Goal: Information Seeking & Learning: Find specific fact

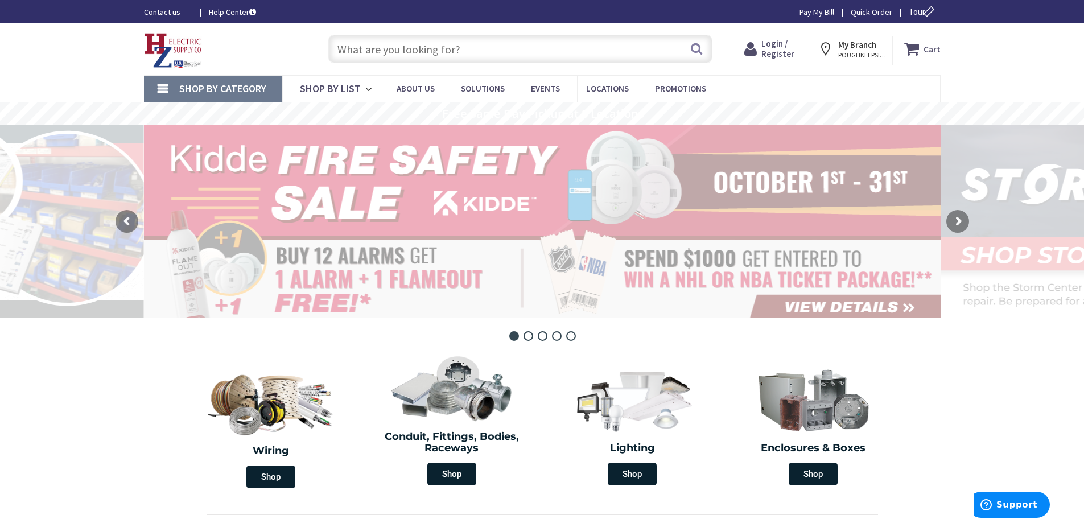
click at [453, 46] on input "text" at bounding box center [520, 49] width 384 height 28
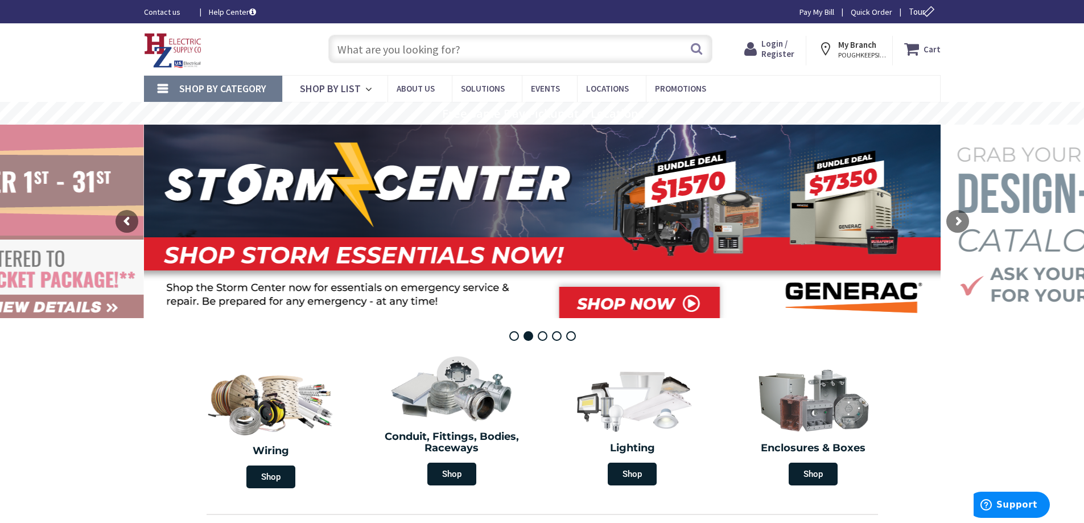
click at [453, 46] on input "text" at bounding box center [520, 49] width 384 height 28
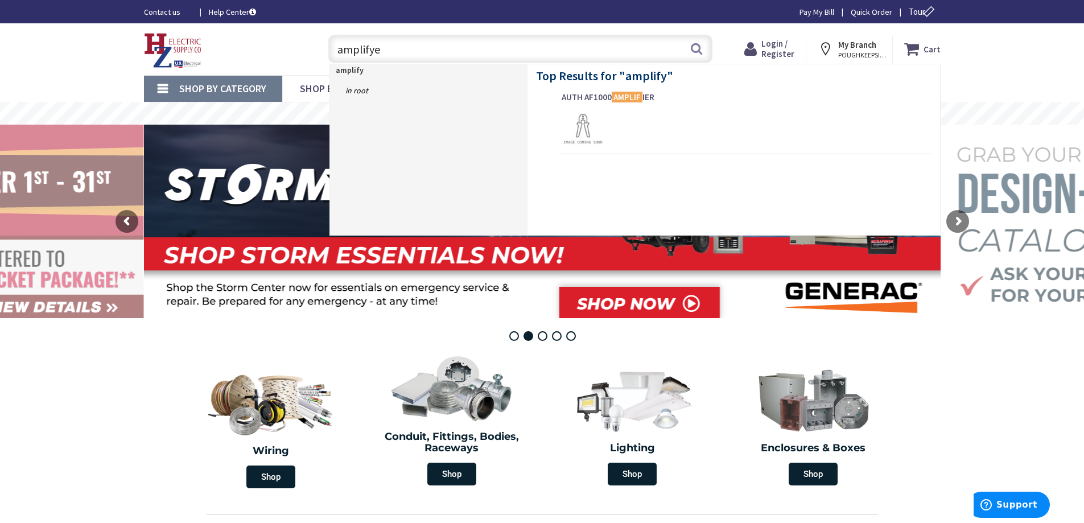
type input "amplifyer"
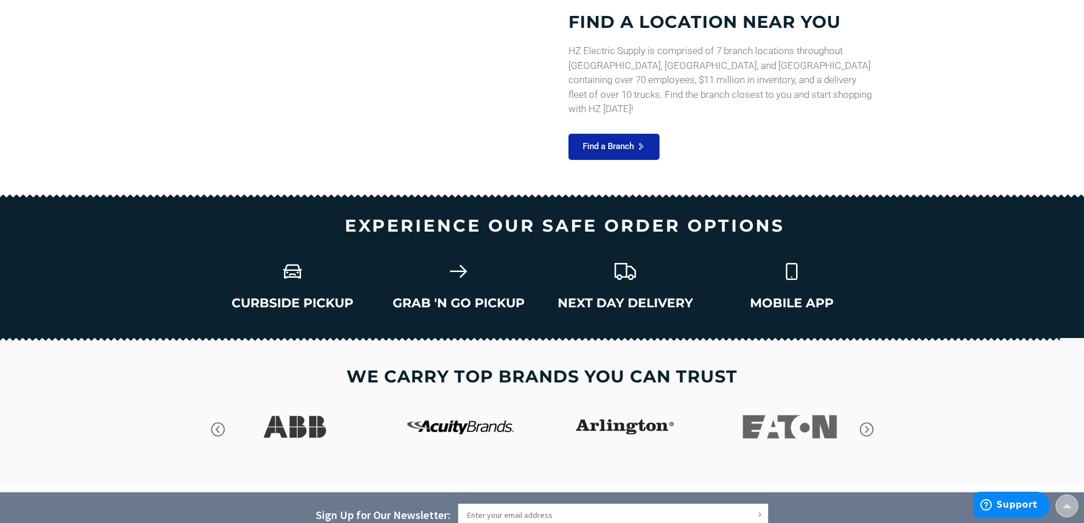
scroll to position [1514, 0]
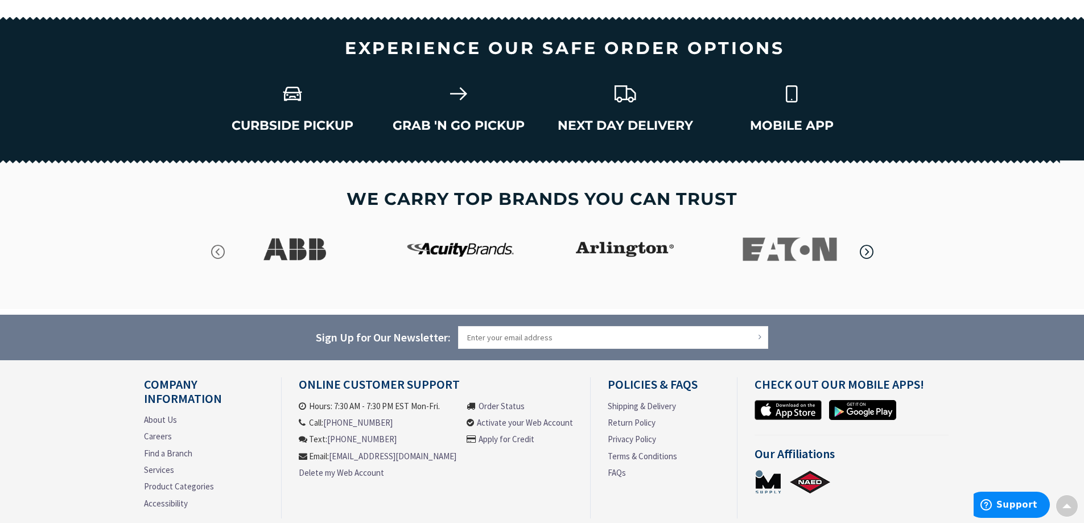
click at [865, 251] on icon "button" at bounding box center [866, 252] width 17 height 17
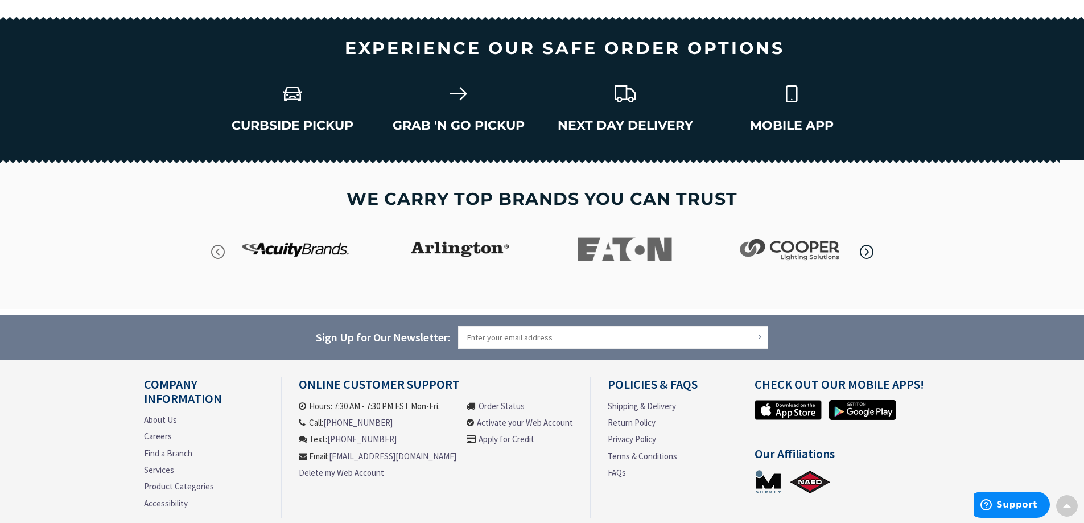
click at [865, 251] on icon "button" at bounding box center [866, 252] width 17 height 17
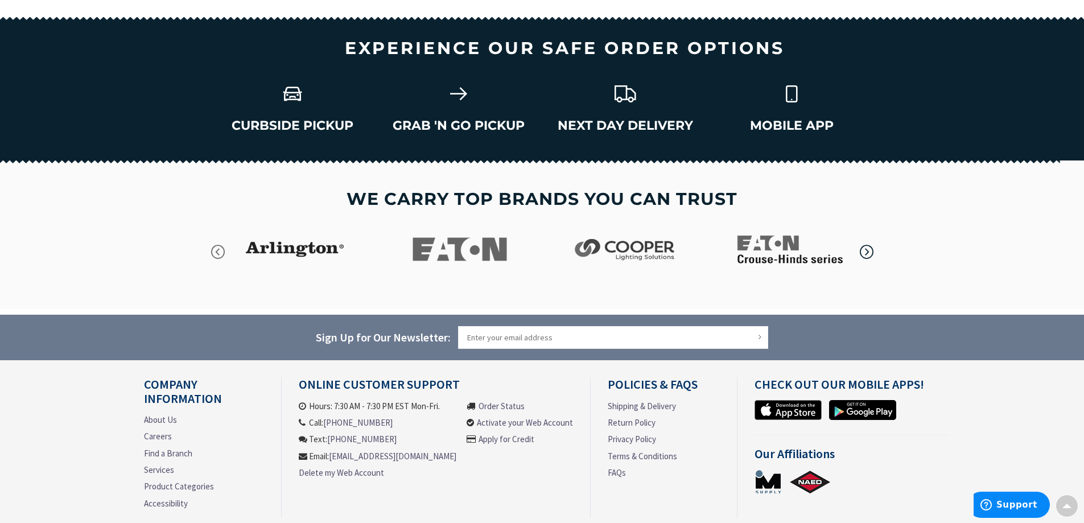
click at [865, 251] on icon "button" at bounding box center [866, 252] width 17 height 17
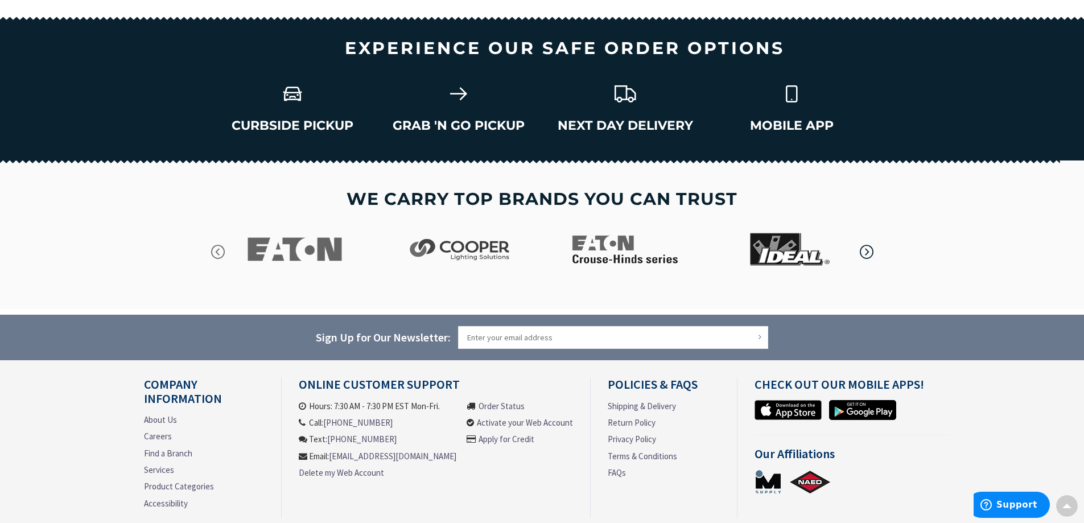
click at [865, 251] on icon "button" at bounding box center [866, 252] width 17 height 17
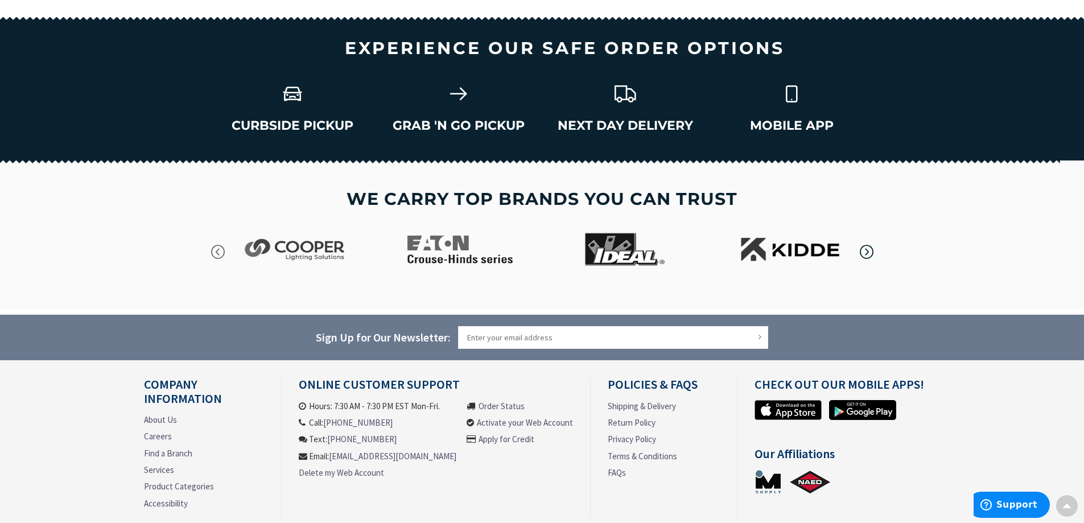
click at [865, 251] on icon "button" at bounding box center [866, 252] width 17 height 17
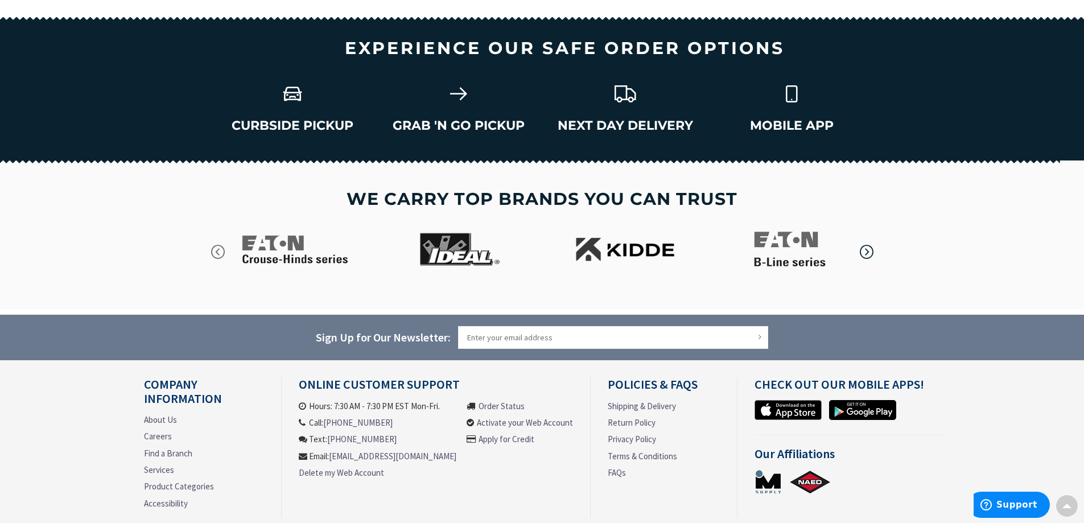
click at [865, 251] on icon "button" at bounding box center [866, 252] width 17 height 17
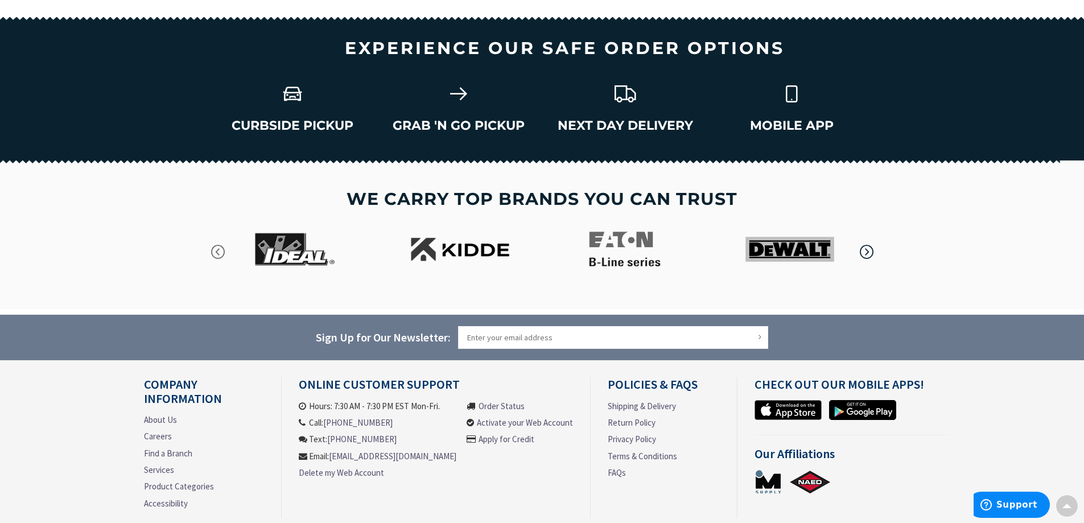
click at [865, 251] on icon "button" at bounding box center [866, 252] width 17 height 17
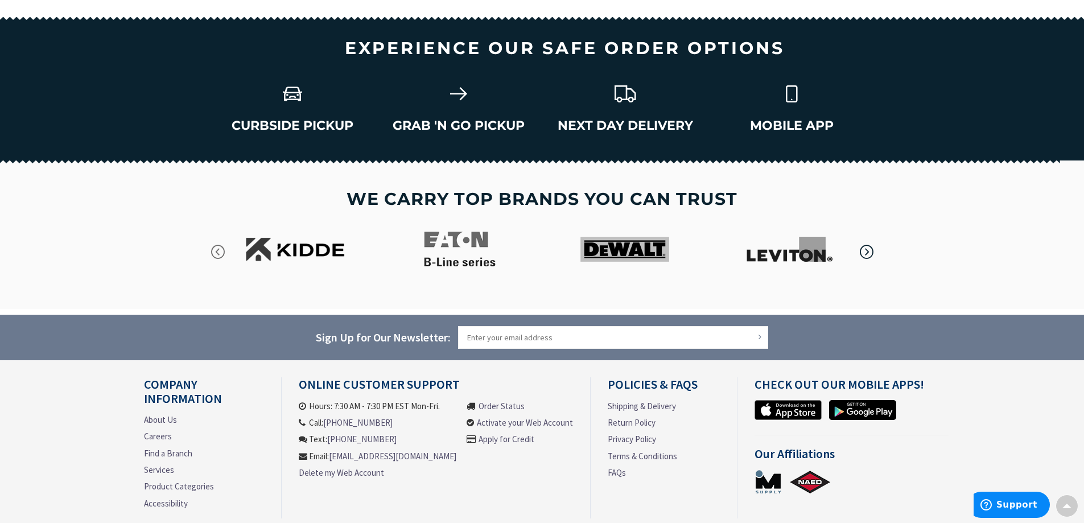
click at [865, 251] on icon "button" at bounding box center [866, 252] width 17 height 17
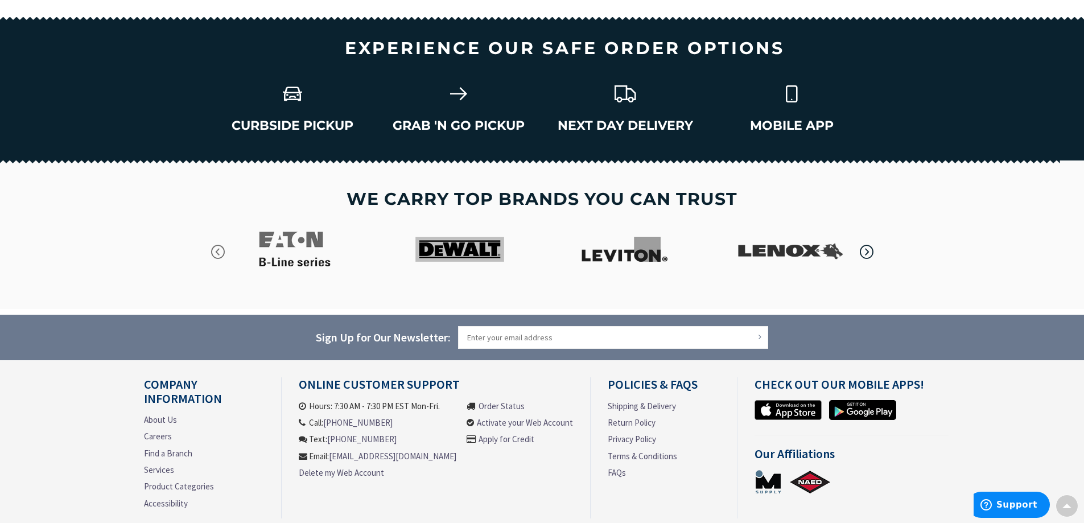
click at [865, 251] on icon "button" at bounding box center [866, 252] width 17 height 17
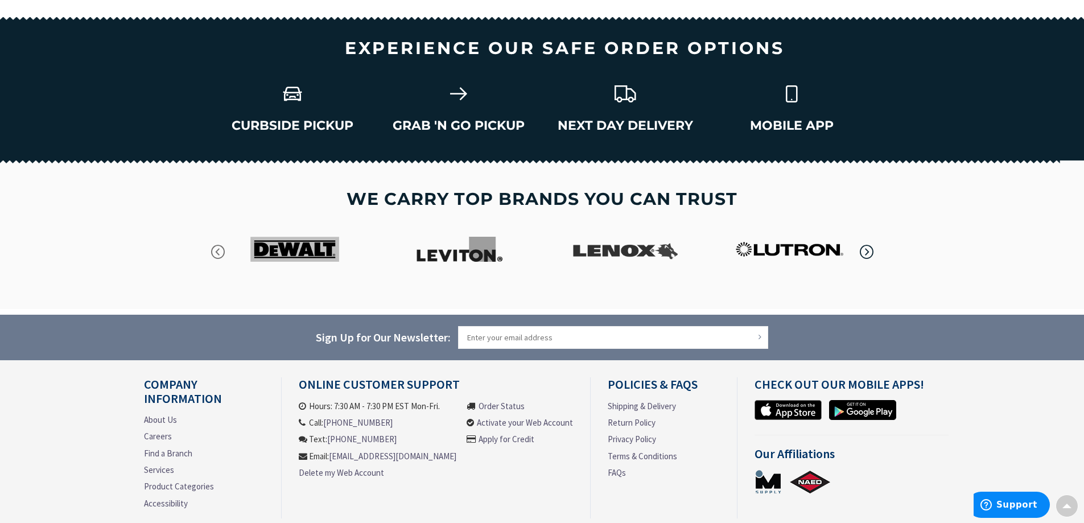
click at [865, 251] on icon "button" at bounding box center [866, 252] width 17 height 17
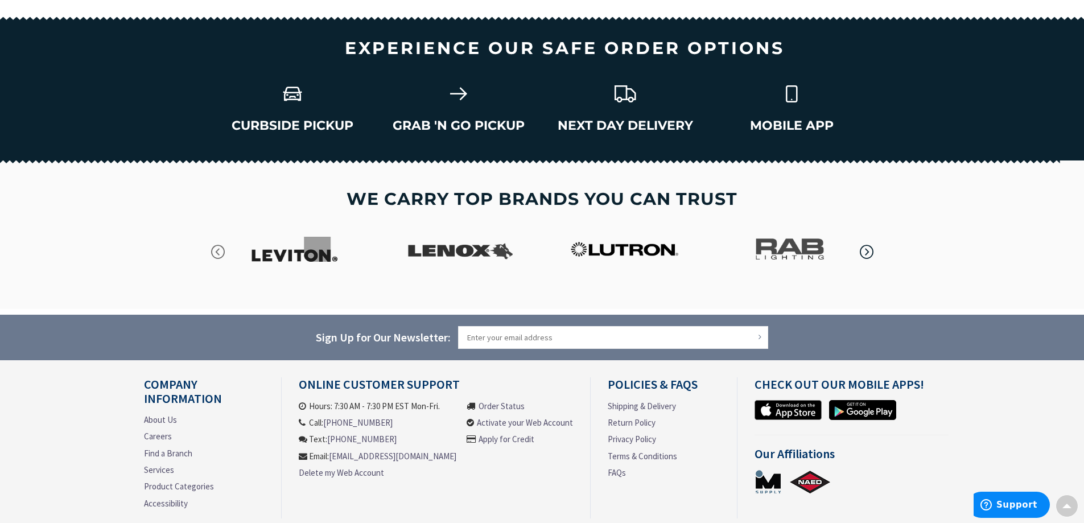
click at [865, 251] on icon "button" at bounding box center [866, 252] width 17 height 17
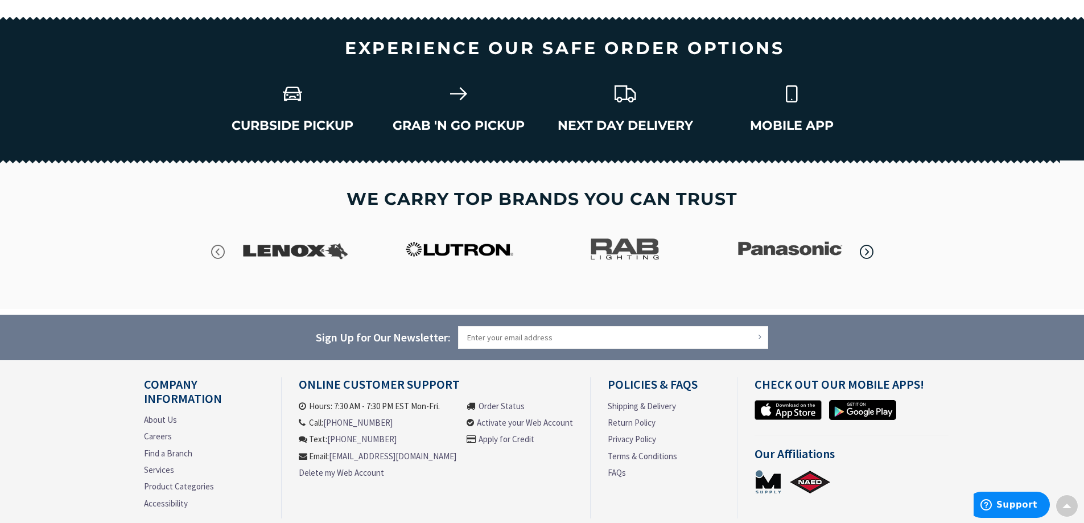
click at [865, 251] on icon "button" at bounding box center [866, 252] width 17 height 17
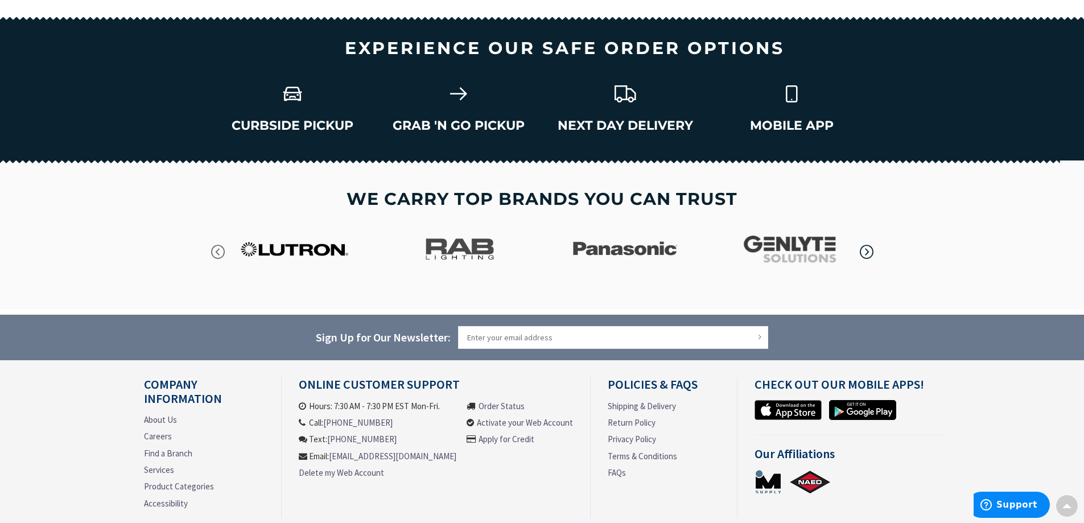
click at [865, 251] on icon "button" at bounding box center [866, 252] width 17 height 17
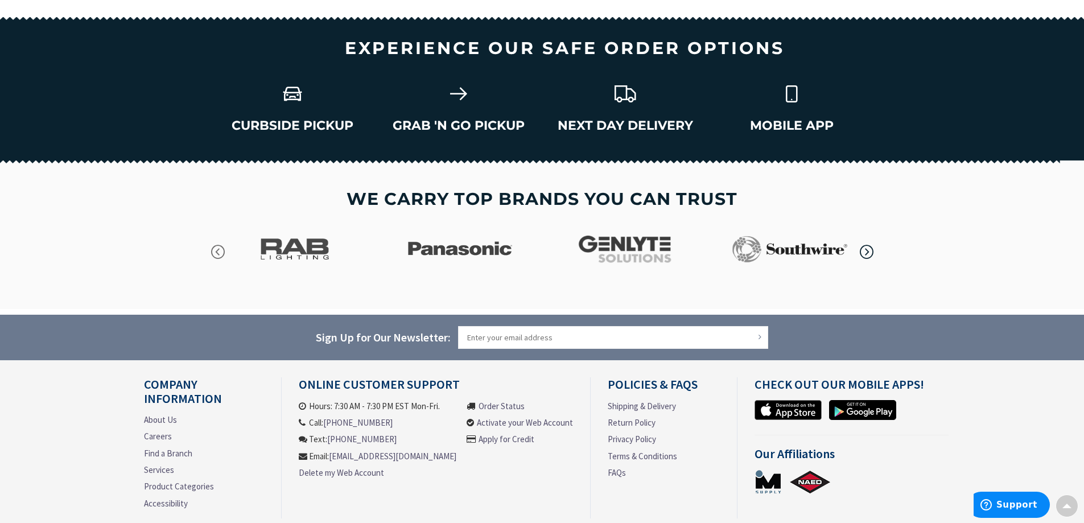
click at [865, 251] on icon "button" at bounding box center [866, 252] width 17 height 17
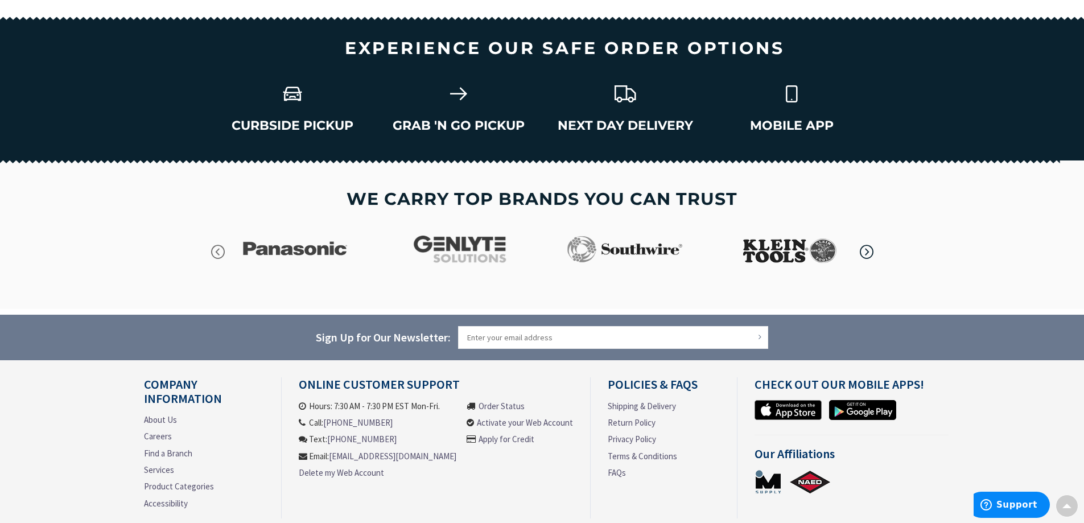
click at [865, 251] on icon "button" at bounding box center [866, 252] width 17 height 17
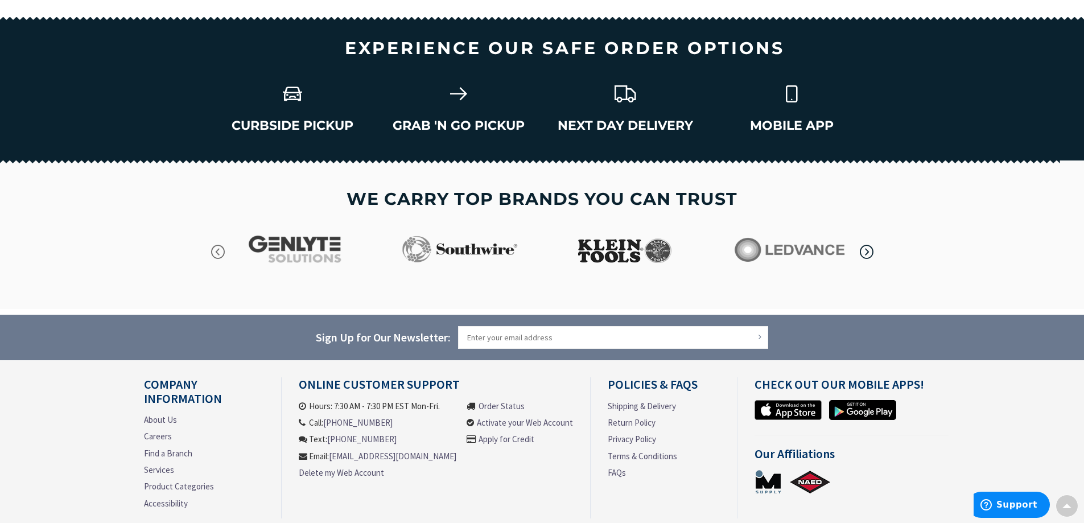
click at [865, 251] on icon "button" at bounding box center [866, 252] width 17 height 17
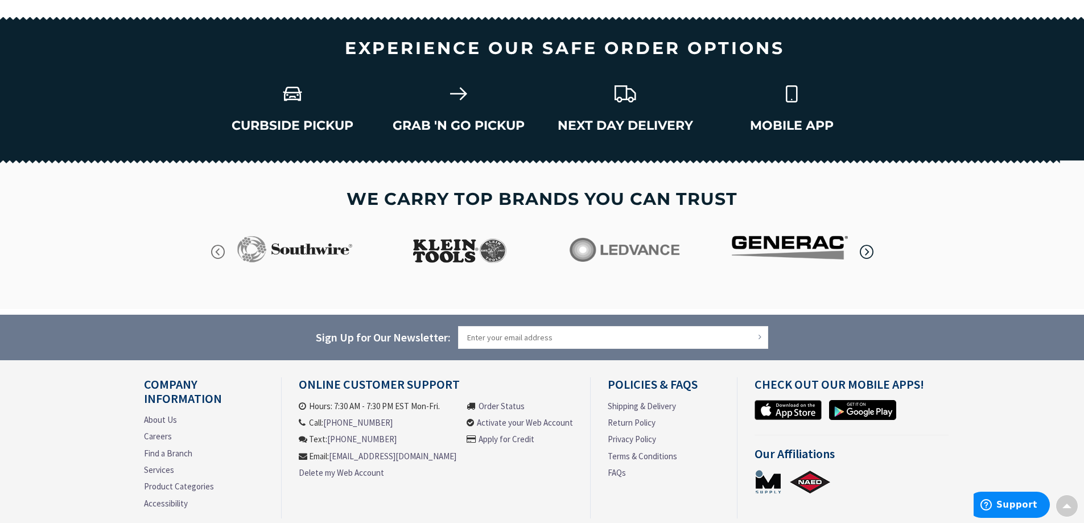
click at [865, 251] on icon "button" at bounding box center [866, 252] width 17 height 17
